Goal: Book appointment/travel/reservation

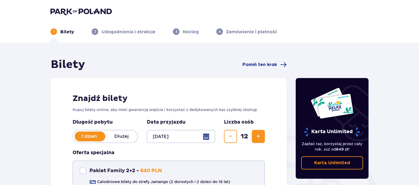
click at [85, 174] on div "Pakiet Family 2+2 Pakiet Family 2+2 - 640 PLN Całodniowe bilety do strefy Jaman…" at bounding box center [169, 184] width 192 height 49
click at [82, 172] on div "Pakiet Family 2+2" at bounding box center [83, 171] width 7 height 7
checkbox input "true"
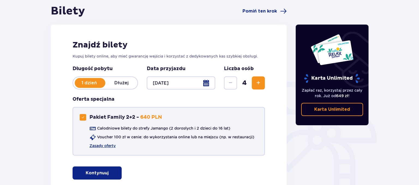
scroll to position [59, 0]
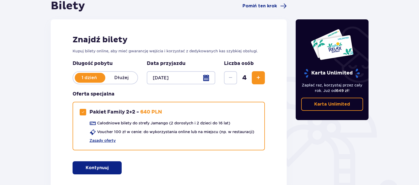
click at [115, 167] on button "Kontynuuj" at bounding box center [97, 167] width 49 height 13
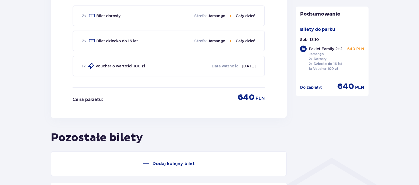
scroll to position [358, 0]
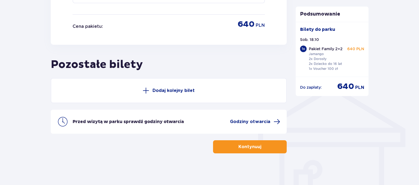
click at [253, 141] on button "Kontynuuj" at bounding box center [250, 146] width 74 height 13
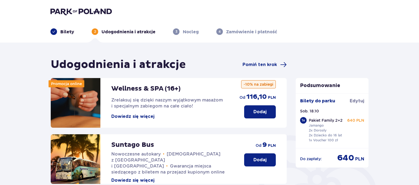
scroll to position [11, 0]
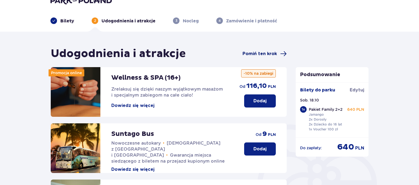
click at [269, 55] on span "Pomiń ten krok" at bounding box center [260, 54] width 34 height 6
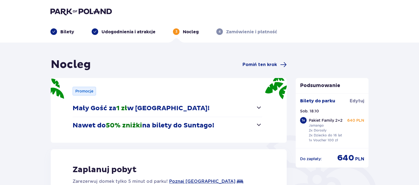
click at [261, 110] on span "button" at bounding box center [259, 107] width 7 height 7
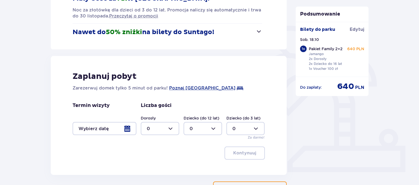
scroll to position [139, 0]
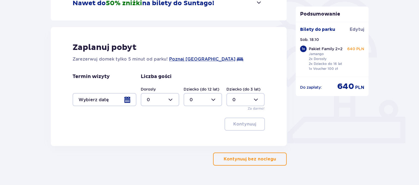
click at [128, 102] on div at bounding box center [105, 99] width 64 height 13
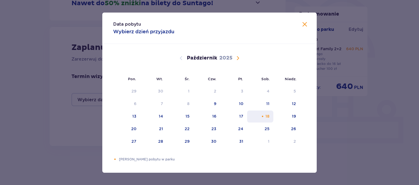
click at [268, 115] on div "18" at bounding box center [267, 115] width 4 height 5
click at [343, 119] on div "Data pobytu Wybierz dzień przyjazdu Pon. Wt. Śr. Czw. Pt. Sob. [GEOGRAPHIC_DATA…" at bounding box center [209, 92] width 419 height 185
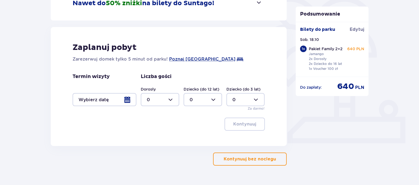
click at [124, 97] on div at bounding box center [105, 99] width 64 height 13
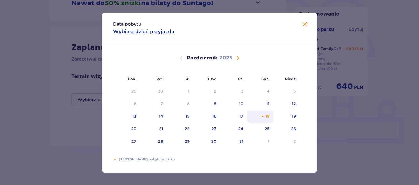
click at [260, 117] on div "18" at bounding box center [260, 116] width 26 height 12
click at [300, 118] on div "19" at bounding box center [286, 116] width 26 height 12
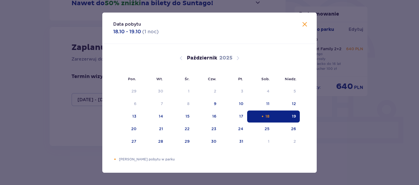
type input "[DATE] - [DATE]"
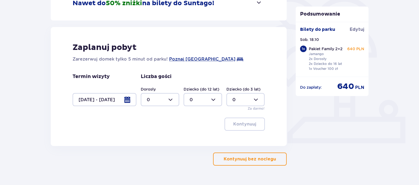
click at [171, 94] on div at bounding box center [160, 99] width 38 height 13
click at [151, 132] on div "4" at bounding box center [160, 134] width 26 height 6
type input "4"
click at [216, 100] on div at bounding box center [203, 99] width 38 height 13
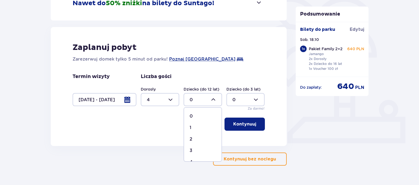
click at [190, 140] on p "2" at bounding box center [191, 139] width 3 height 6
type input "2"
click at [172, 101] on div at bounding box center [160, 99] width 38 height 13
click at [150, 143] on p "10" at bounding box center [149, 143] width 5 height 6
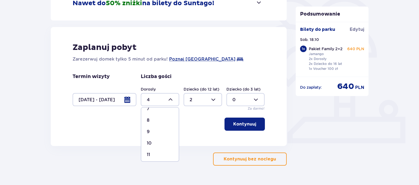
type input "10"
click at [238, 125] on p "Kontynuuj" at bounding box center [244, 124] width 23 height 6
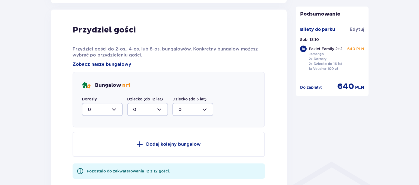
scroll to position [284, 0]
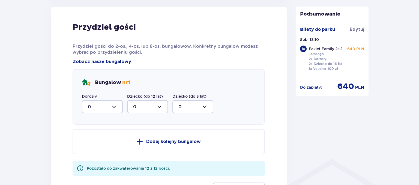
click at [116, 102] on div at bounding box center [102, 106] width 41 height 13
click at [89, 147] on p "2" at bounding box center [89, 146] width 3 height 6
type input "2"
click at [159, 107] on div at bounding box center [147, 106] width 41 height 13
click at [139, 145] on div "2" at bounding box center [147, 146] width 29 height 6
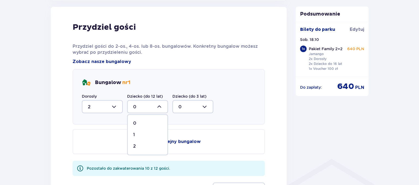
type input "2"
click at [164, 145] on button "Dodaj kolejny bungalow" at bounding box center [169, 141] width 192 height 25
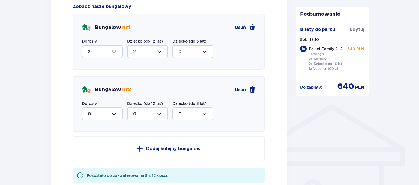
scroll to position [348, 0]
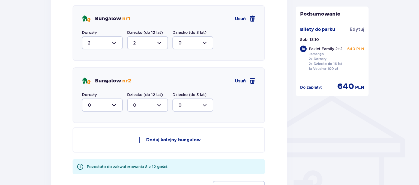
click at [117, 100] on div at bounding box center [102, 104] width 41 height 13
click at [92, 143] on div "2" at bounding box center [102, 145] width 29 height 6
click at [162, 104] on div at bounding box center [147, 104] width 41 height 13
click at [139, 120] on div "0" at bounding box center [147, 122] width 29 height 6
click at [139, 107] on div at bounding box center [147, 104] width 41 height 13
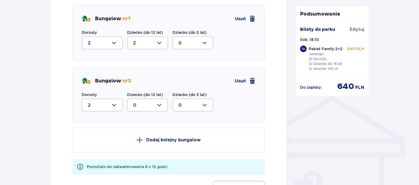
click at [115, 105] on div at bounding box center [102, 104] width 41 height 13
click at [87, 142] on span "4" at bounding box center [102, 146] width 40 height 11
type input "4"
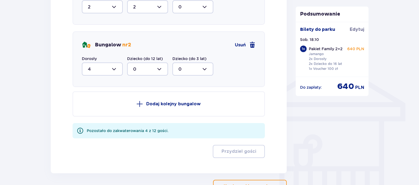
scroll to position [389, 0]
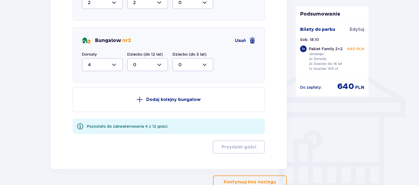
click at [144, 101] on button "Dodaj kolejny bungalow" at bounding box center [169, 99] width 192 height 25
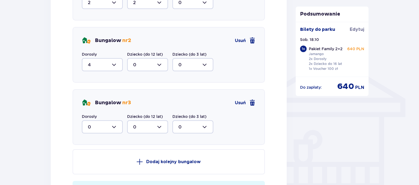
click at [120, 126] on div at bounding box center [102, 126] width 41 height 13
click at [94, 109] on div "4" at bounding box center [102, 110] width 29 height 6
type input "4"
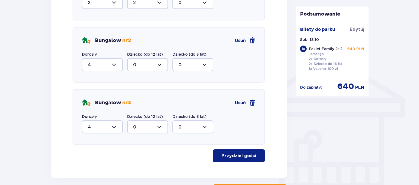
click at [237, 154] on p "Przydziel gości" at bounding box center [239, 156] width 35 height 6
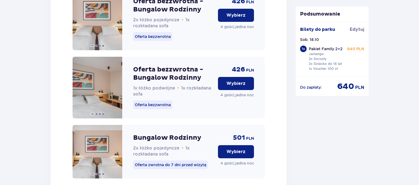
scroll to position [0, 0]
